Goal: Information Seeking & Learning: Learn about a topic

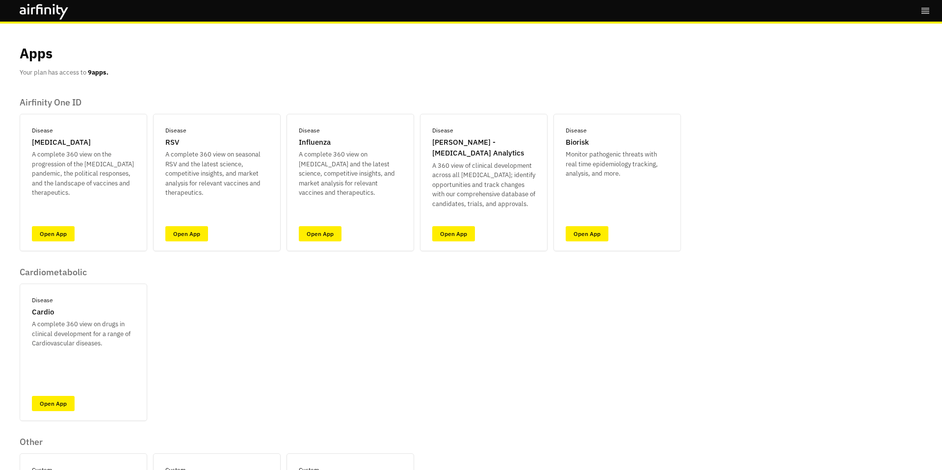
scroll to position [156, 0]
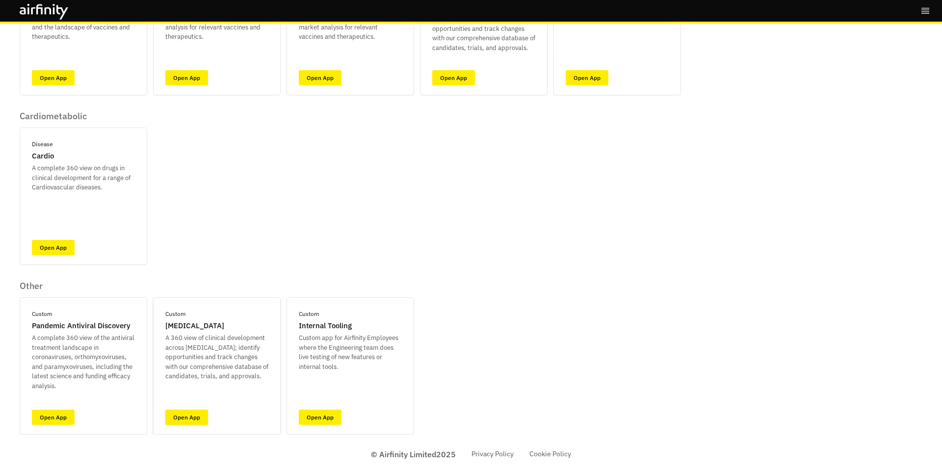
click at [188, 417] on link "Open App" at bounding box center [186, 417] width 43 height 15
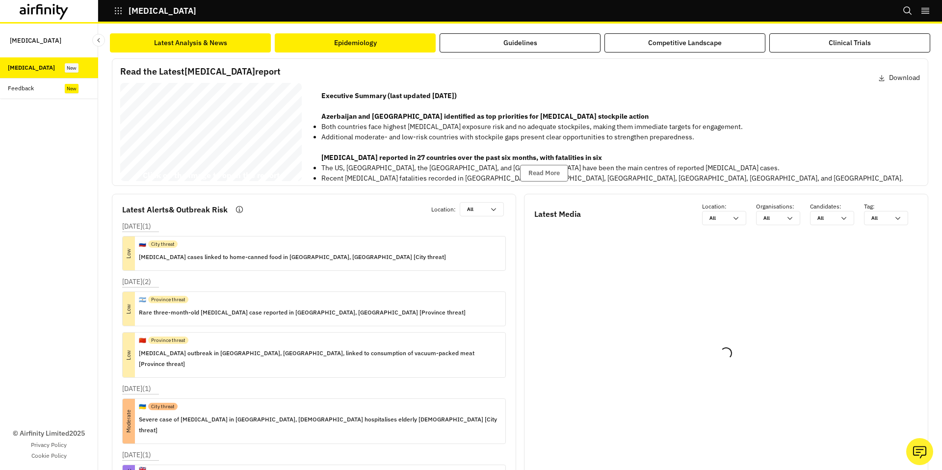
click at [373, 47] on div "Epidemiology" at bounding box center [355, 43] width 43 height 10
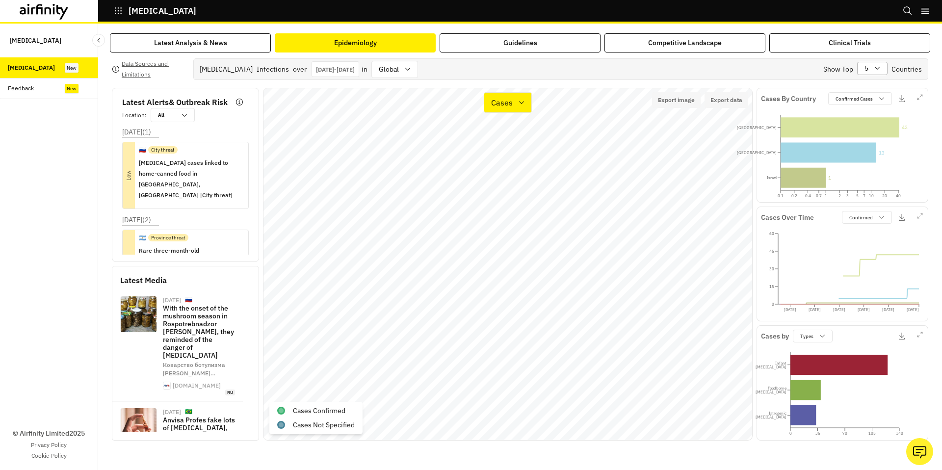
click at [876, 69] on icon at bounding box center [877, 68] width 8 height 8
click at [868, 143] on p "10" at bounding box center [870, 146] width 8 height 10
click at [348, 68] on p "Jan 1st 2025 - Sep 16th 2025" at bounding box center [335, 69] width 39 height 7
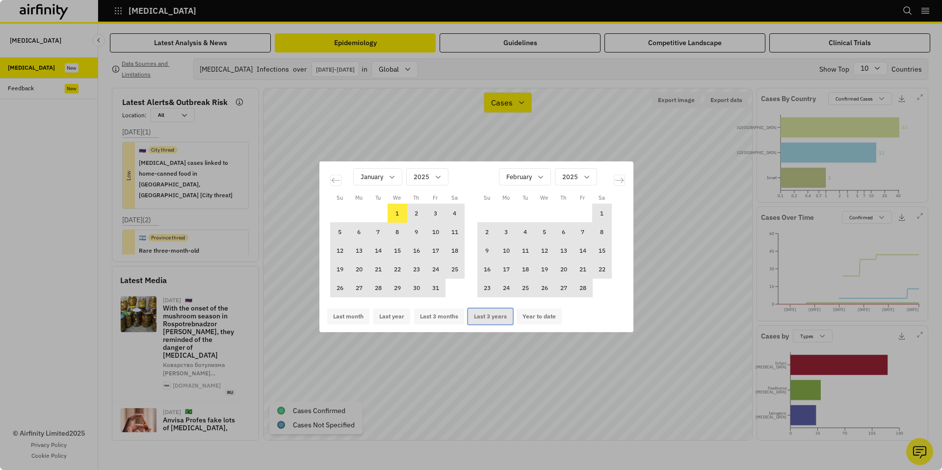
click at [490, 317] on button "Last 3 years" at bounding box center [490, 317] width 45 height 16
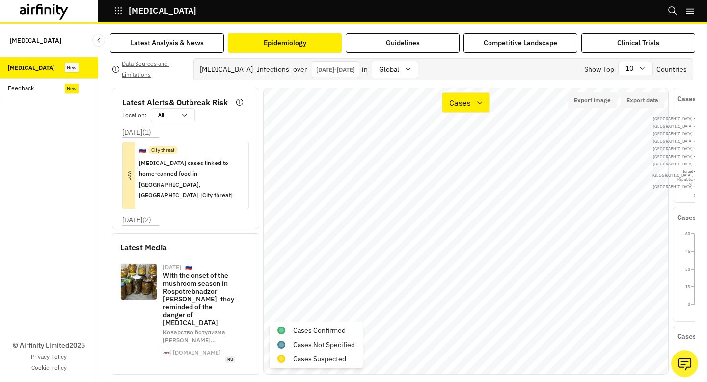
click at [56, 11] on icon at bounding box center [44, 12] width 49 height 16
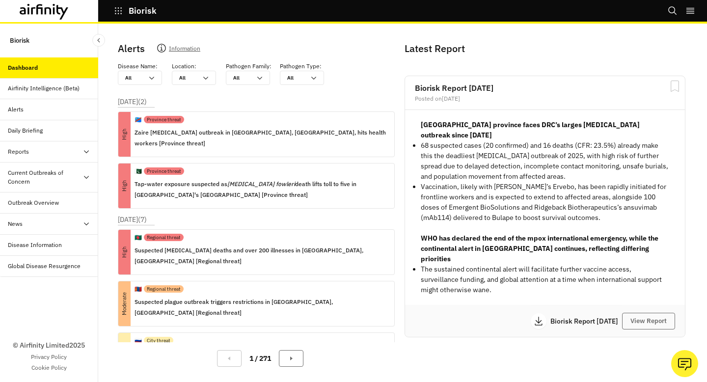
click at [38, 202] on div "Outbreak Overview" at bounding box center [33, 202] width 51 height 9
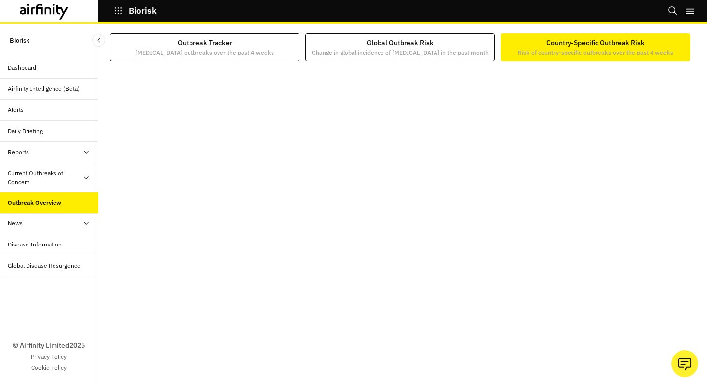
click at [44, 71] on div "Dashboard" at bounding box center [53, 67] width 90 height 9
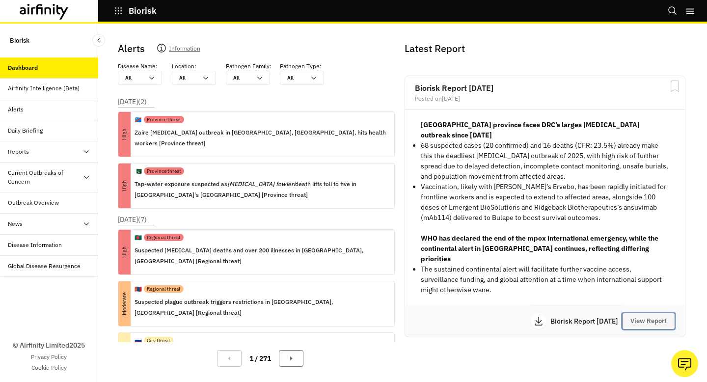
click at [637, 313] on button "View Report" at bounding box center [648, 321] width 53 height 17
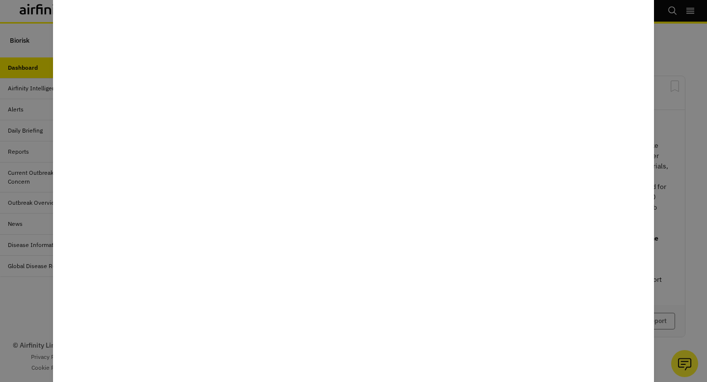
click at [18, 147] on div at bounding box center [353, 191] width 707 height 382
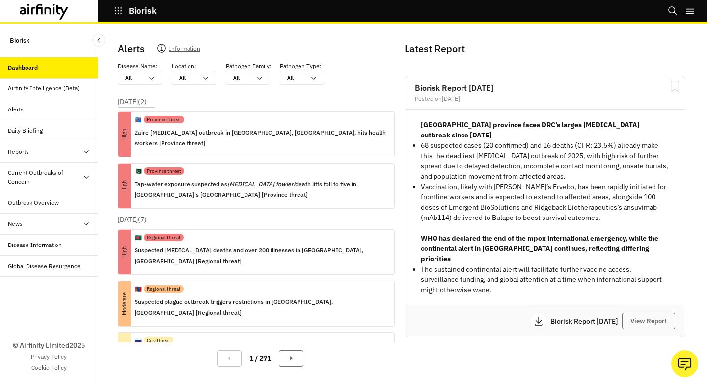
click at [18, 147] on div "Reports" at bounding box center [18, 151] width 21 height 9
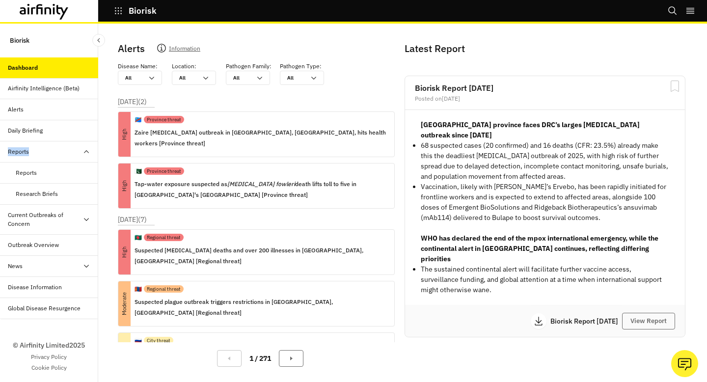
click at [48, 13] on icon at bounding box center [44, 12] width 49 height 16
